Goal: Task Accomplishment & Management: Manage account settings

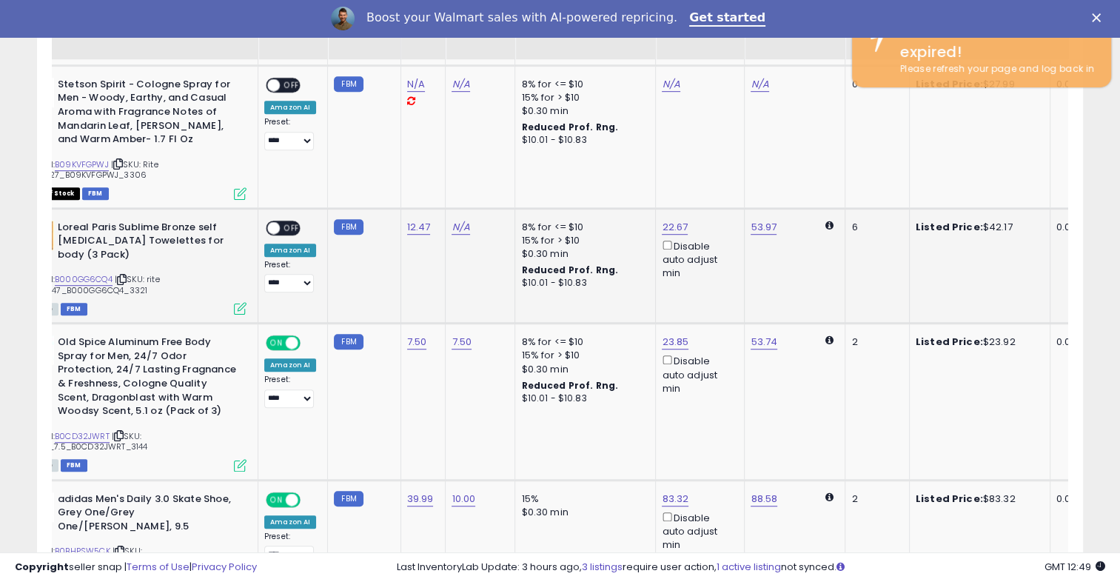
scroll to position [0, 70]
click at [459, 229] on link "N/A" at bounding box center [461, 227] width 18 height 15
type input "*"
click at [502, 186] on icon "submit" at bounding box center [497, 188] width 9 height 9
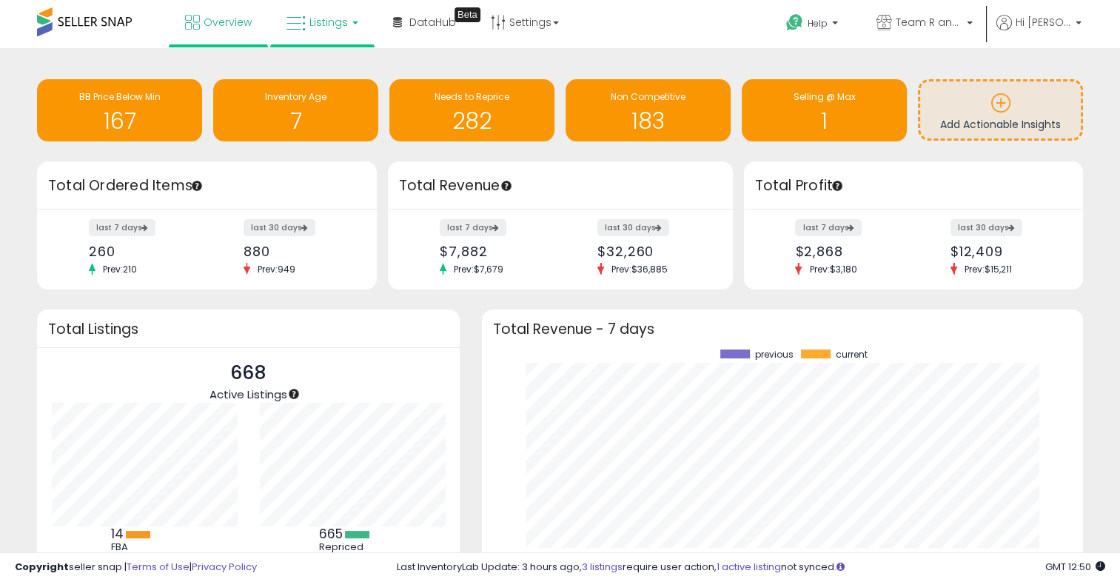
click at [320, 27] on span "Listings" at bounding box center [328, 22] width 38 height 15
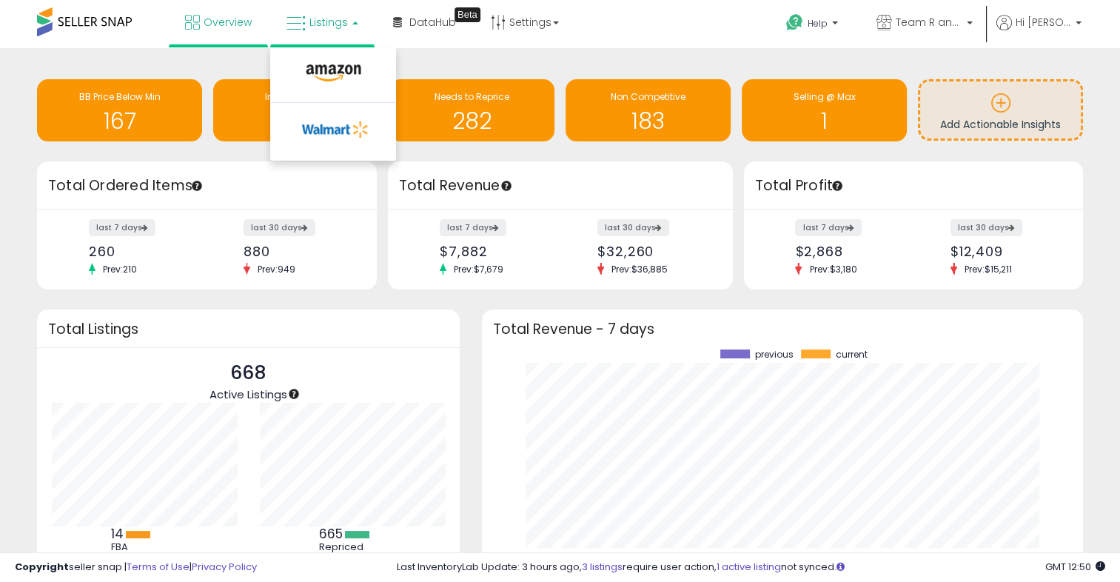
click at [333, 19] on span "Listings" at bounding box center [328, 22] width 38 height 15
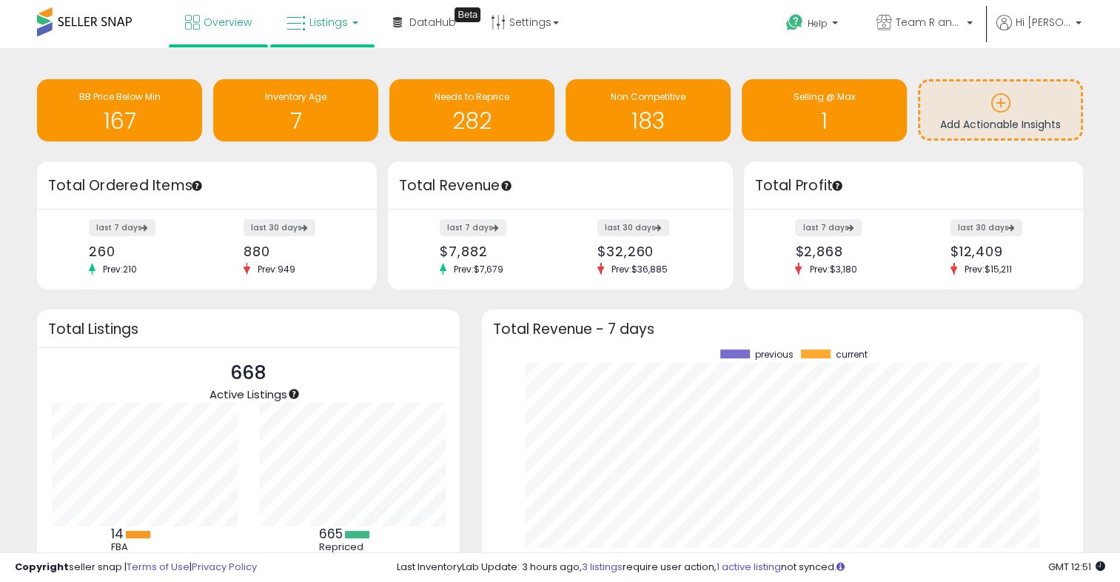
click at [320, 26] on span "Listings" at bounding box center [328, 22] width 38 height 15
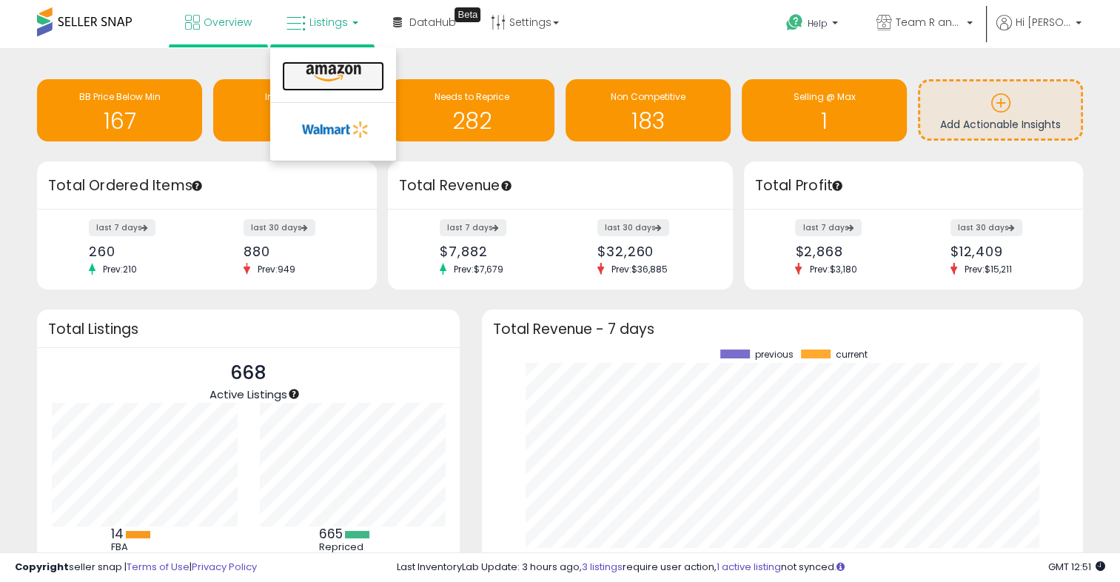
click at [332, 78] on icon at bounding box center [333, 73] width 64 height 19
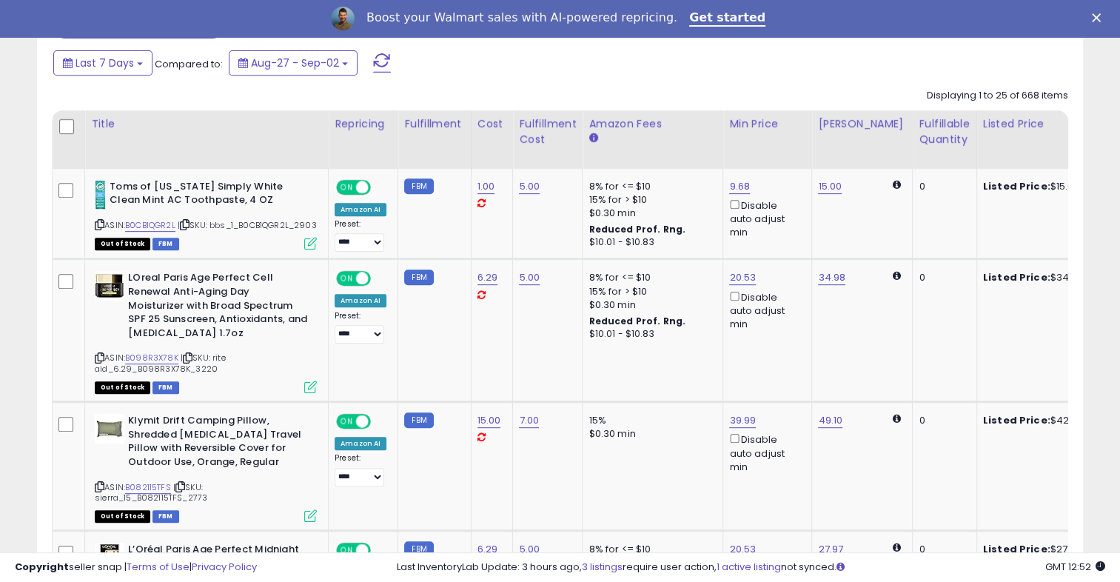
scroll to position [663, 0]
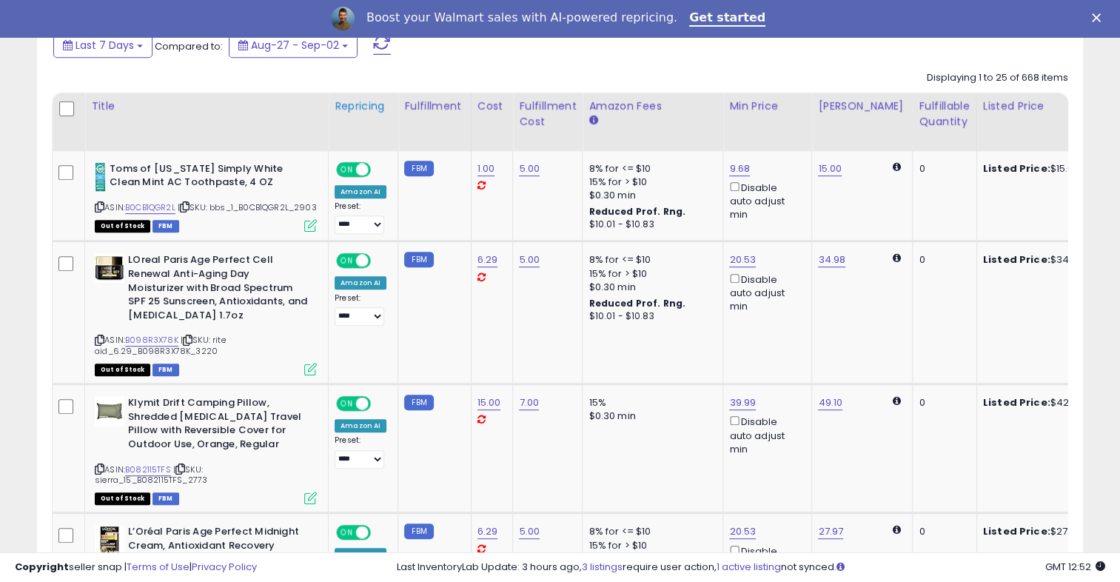
click at [367, 109] on div "Repricing" at bounding box center [363, 106] width 57 height 16
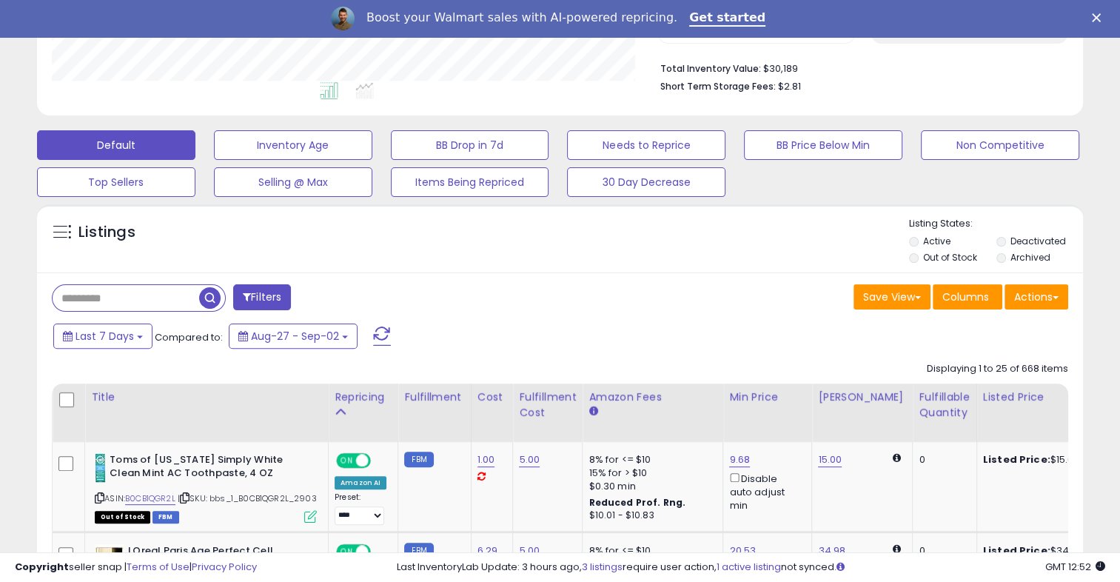
scroll to position [645, 0]
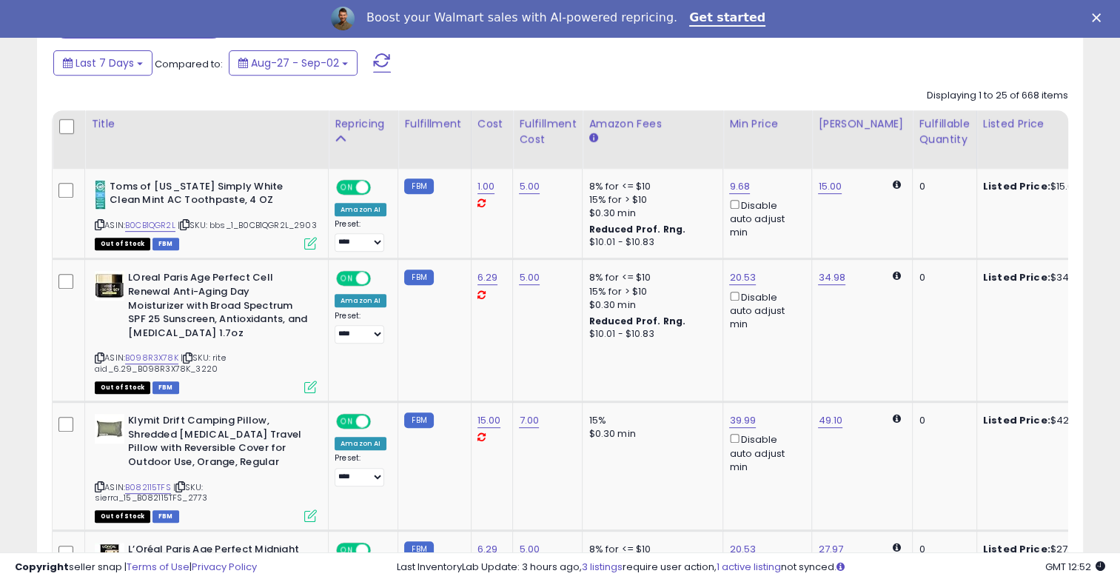
click at [940, 567] on div "Last InventoryLab Update: 3 hours ago, 3 listings require user action, 1 active…" at bounding box center [751, 567] width 708 height 14
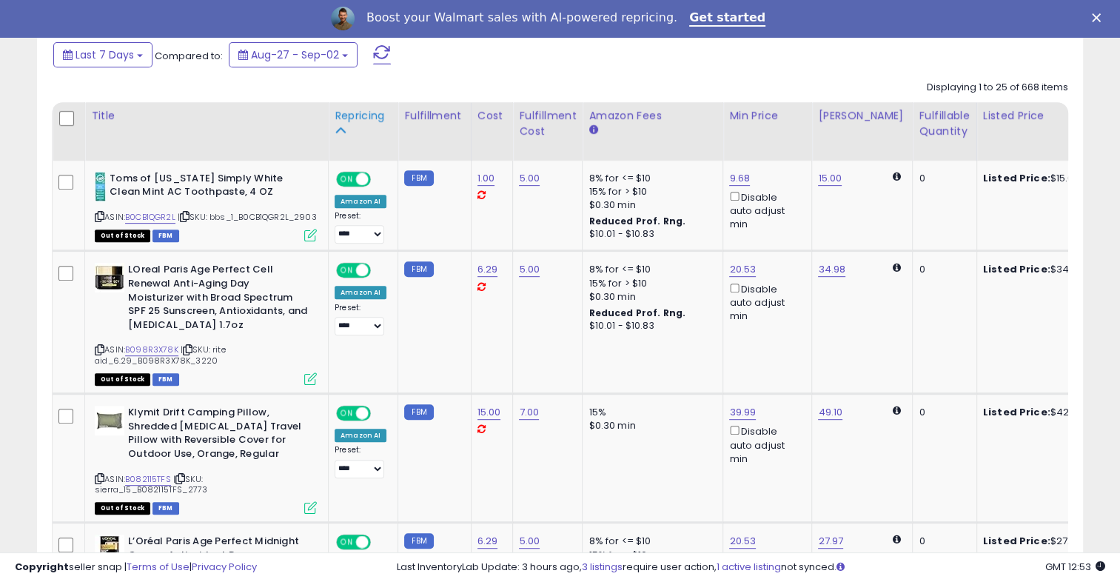
click at [372, 135] on div "Repricing" at bounding box center [363, 123] width 57 height 31
drag, startPoint x: 372, startPoint y: 135, endPoint x: 339, endPoint y: 128, distance: 34.0
click at [339, 128] on icon at bounding box center [340, 130] width 10 height 10
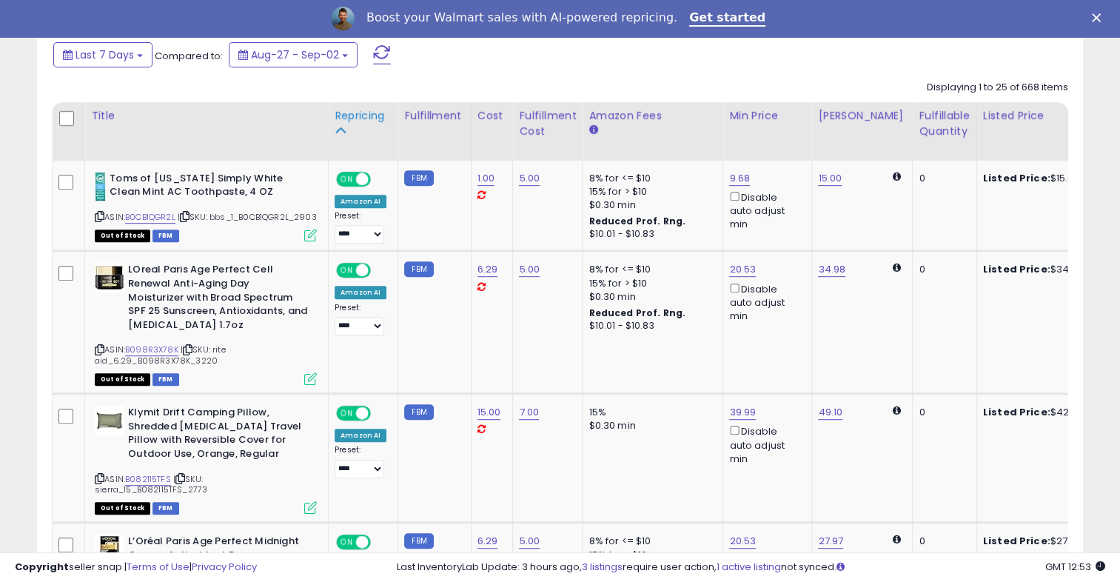
click at [366, 121] on div "Repricing" at bounding box center [363, 116] width 57 height 16
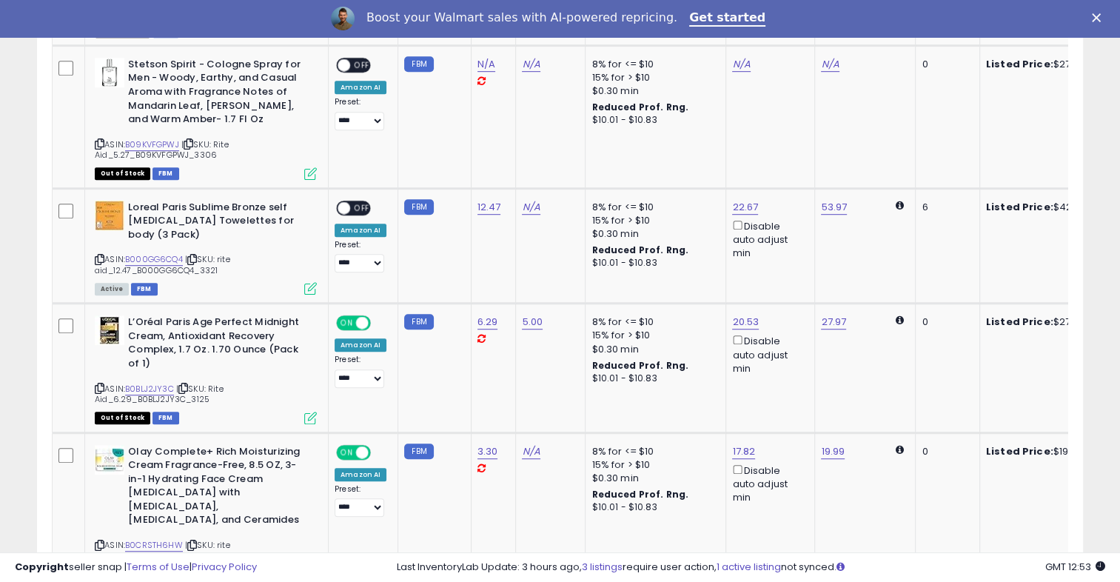
scroll to position [899, 0]
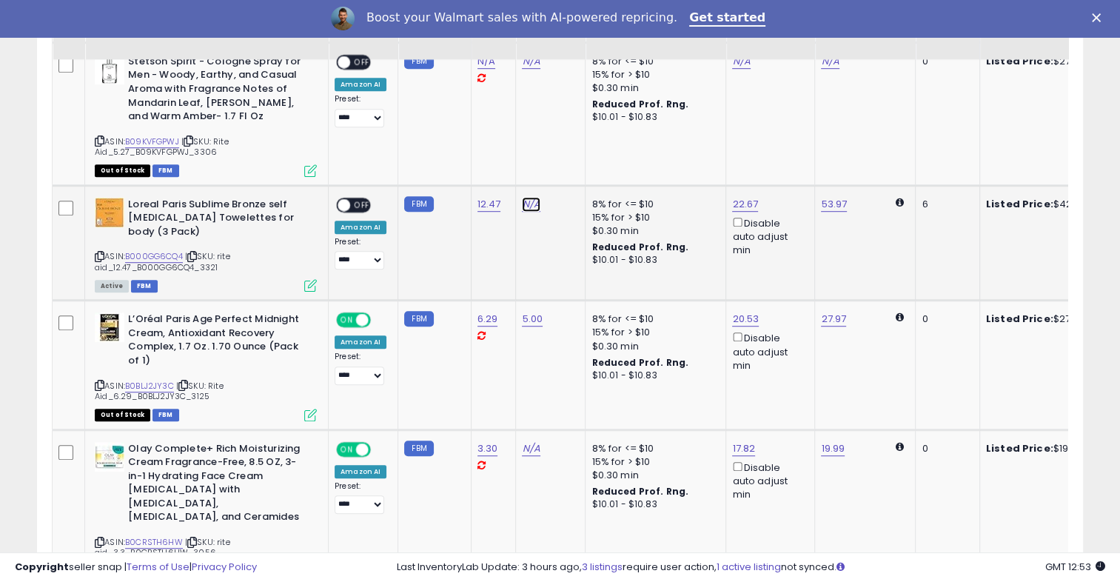
click at [522, 208] on link "N/A" at bounding box center [531, 204] width 18 height 15
type input "*"
click at [580, 167] on button "submit" at bounding box center [566, 166] width 25 height 22
click at [363, 207] on span "OFF" at bounding box center [362, 204] width 24 height 13
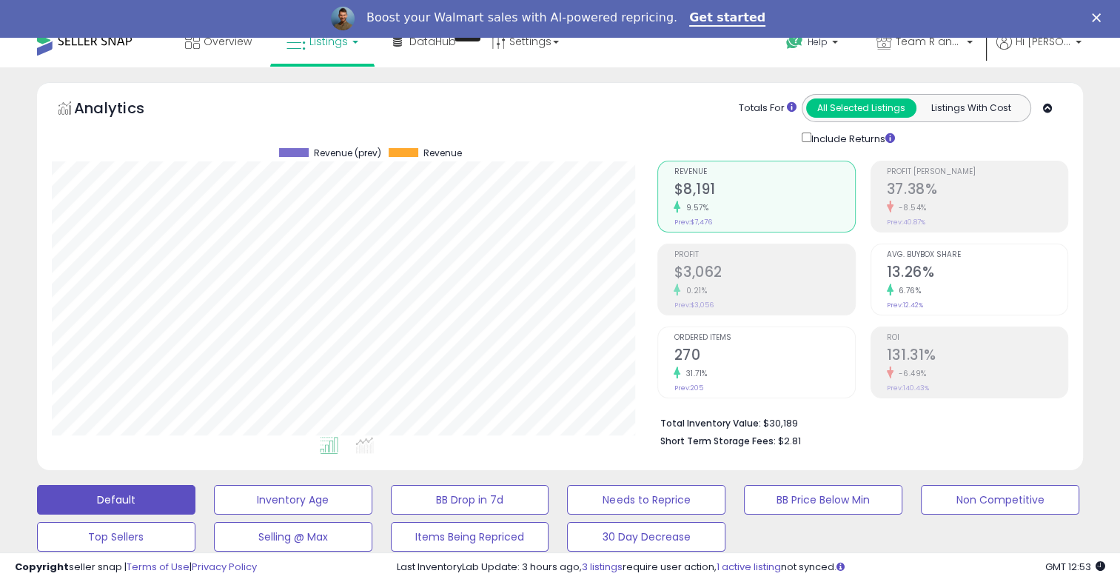
scroll to position [0, 0]
